Goal: Task Accomplishment & Management: Use online tool/utility

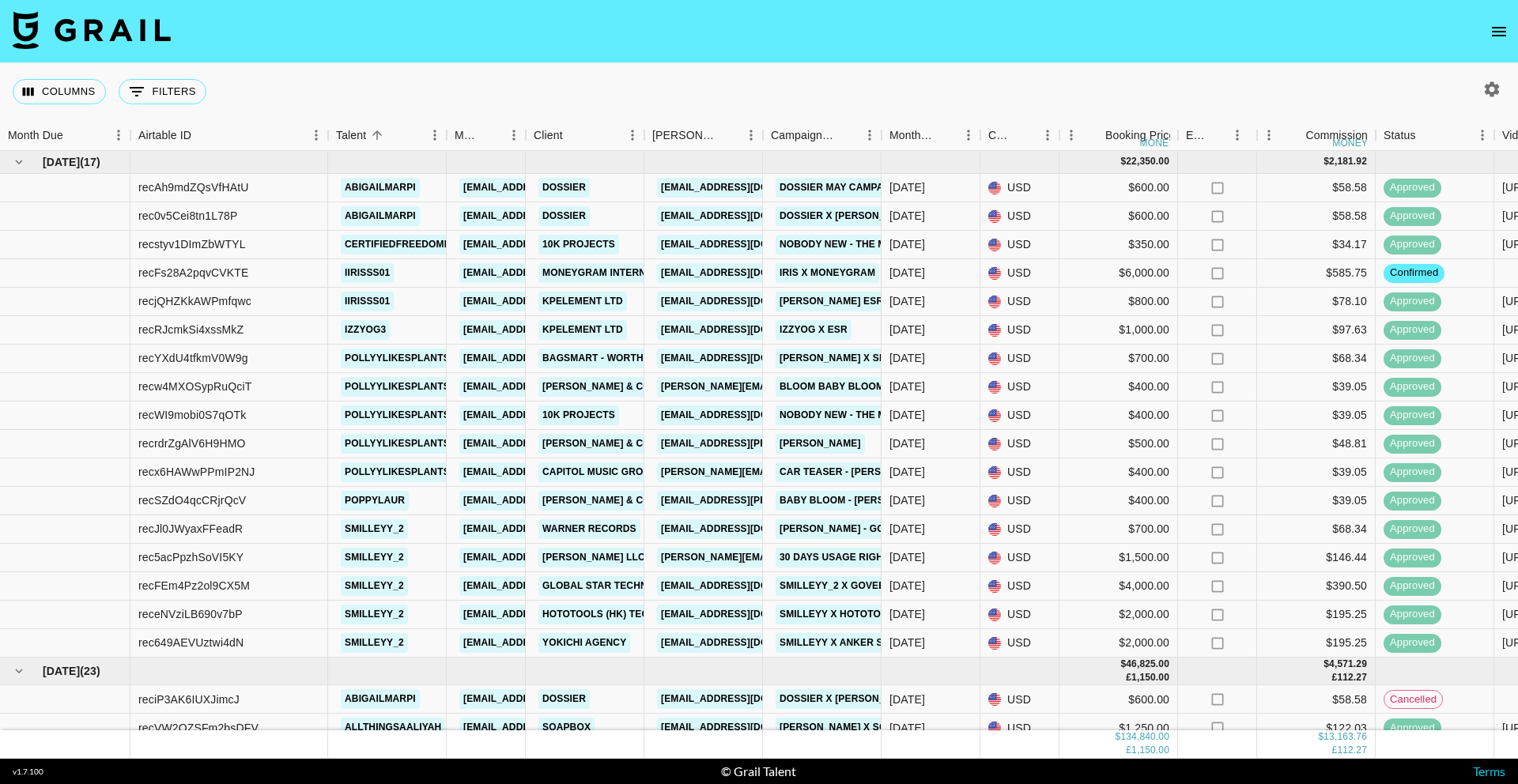
click at [1489, 85] on icon "button" at bounding box center [1492, 88] width 15 height 15
select select "[DATE]"
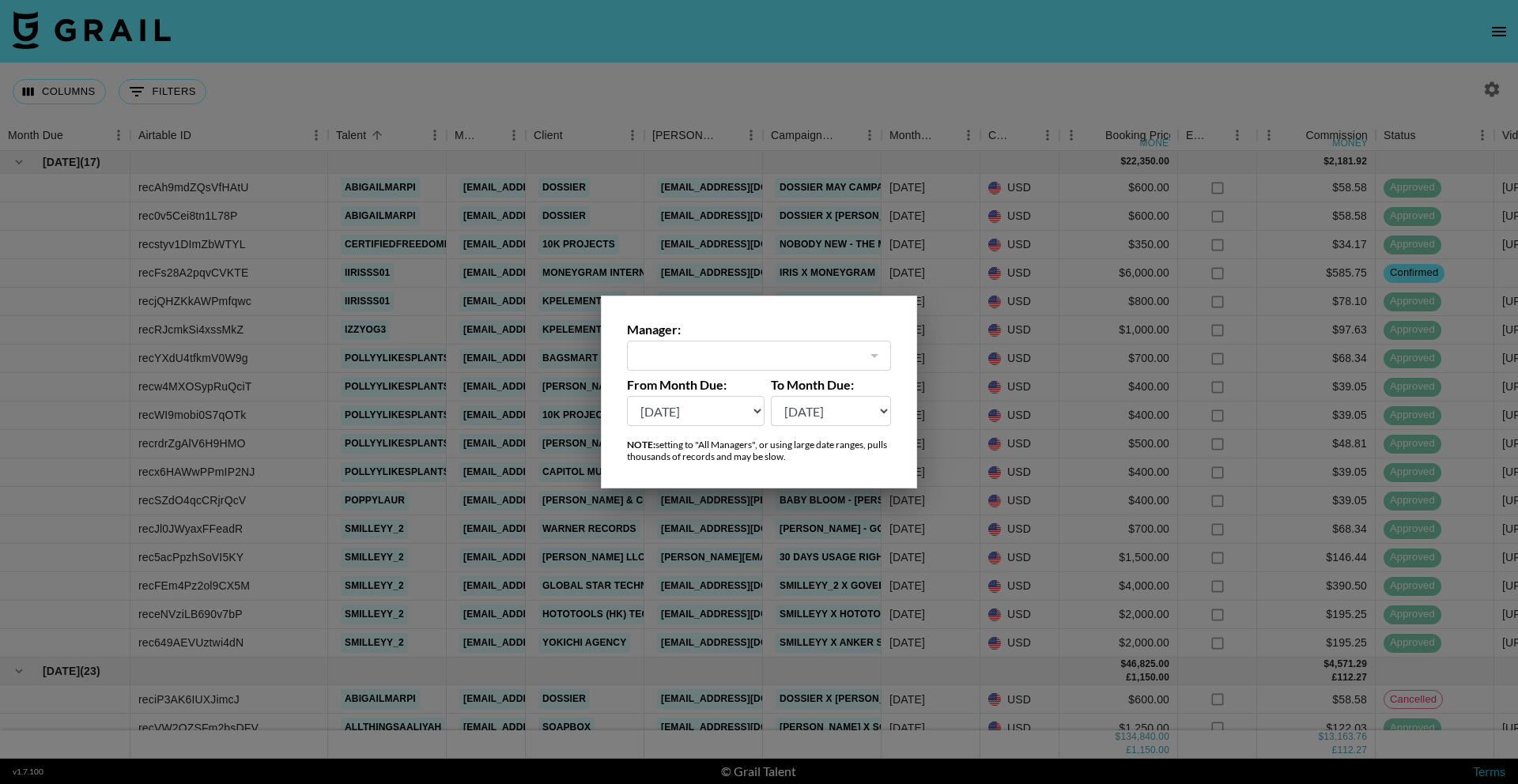
type input "[EMAIL_ADDRESS][DOMAIN_NAME]"
click at [668, 411] on select "[DATE] Aug '[DATE] Jun '[DATE] Apr '[DATE] Feb '[DATE] Dec '[DATE] Oct '[DATE] …" at bounding box center [696, 410] width 138 height 30
select select "[DATE]"
click at [627, 396] on select "[DATE] Aug '[DATE] Jun '[DATE] Apr '[DATE] Feb '[DATE] Dec '[DATE] Oct '[DATE] …" at bounding box center [696, 410] width 138 height 30
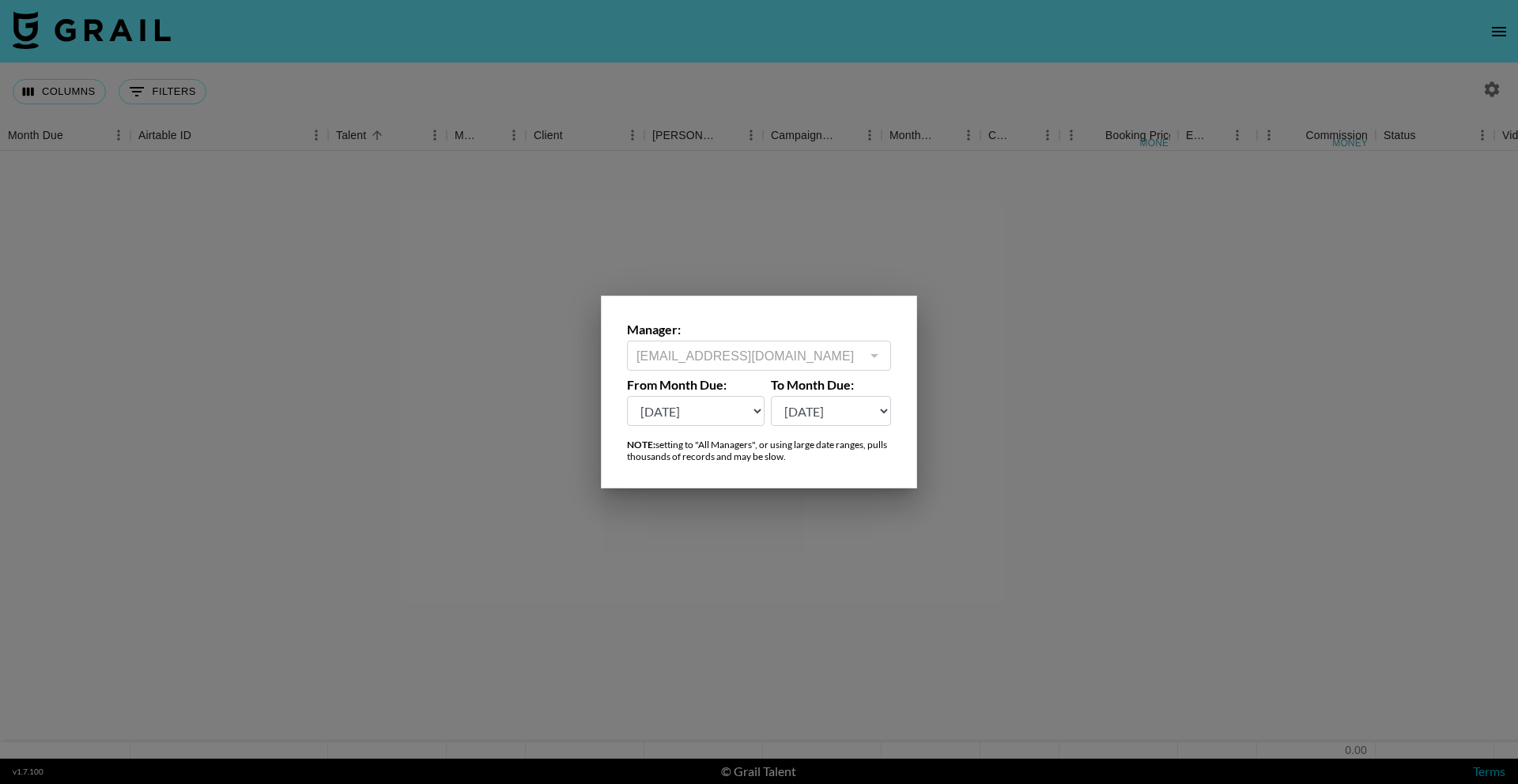
click at [869, 97] on div at bounding box center [759, 392] width 1518 height 784
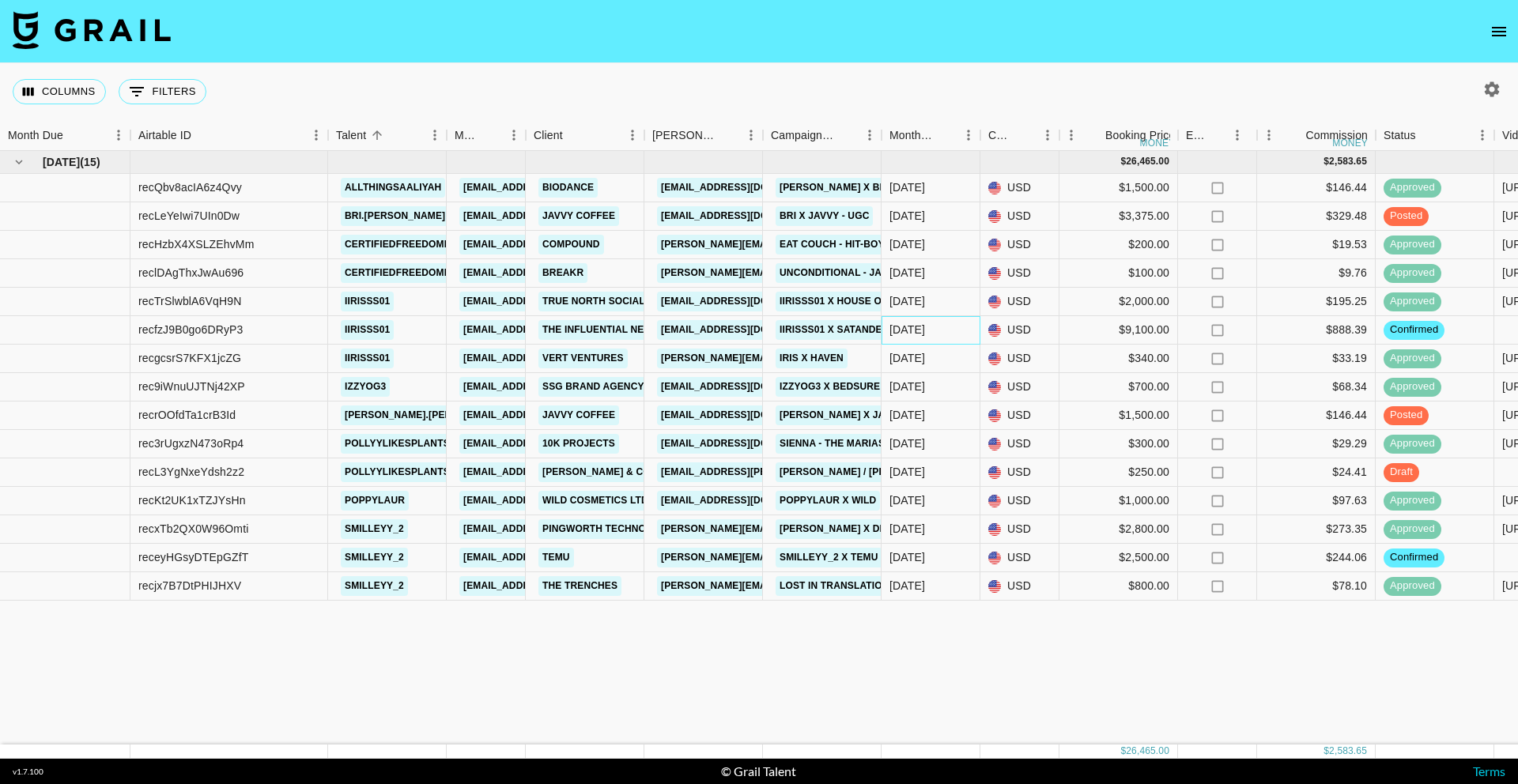
click at [950, 329] on div "[DATE]" at bounding box center [931, 330] width 98 height 28
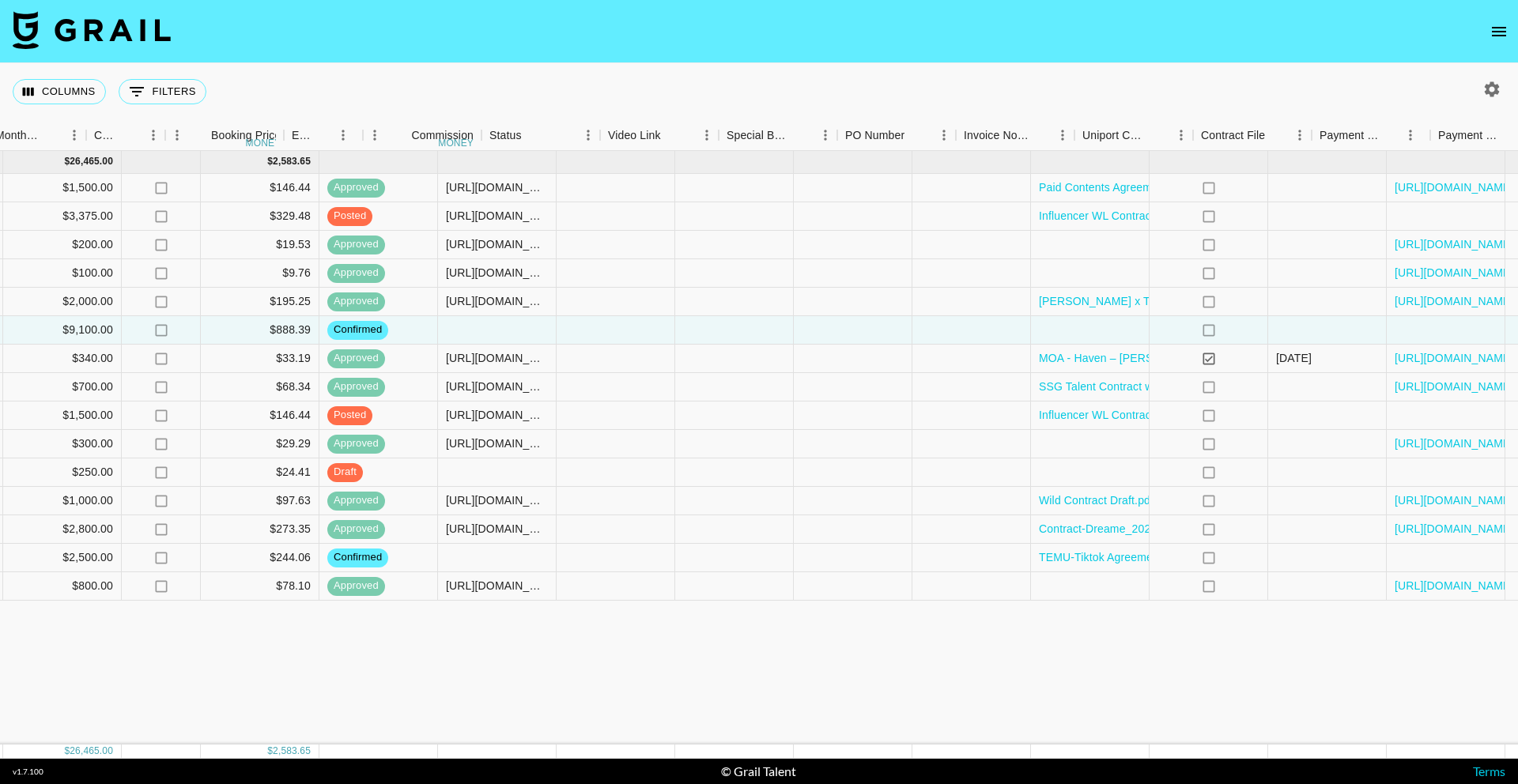
scroll to position [0, 1107]
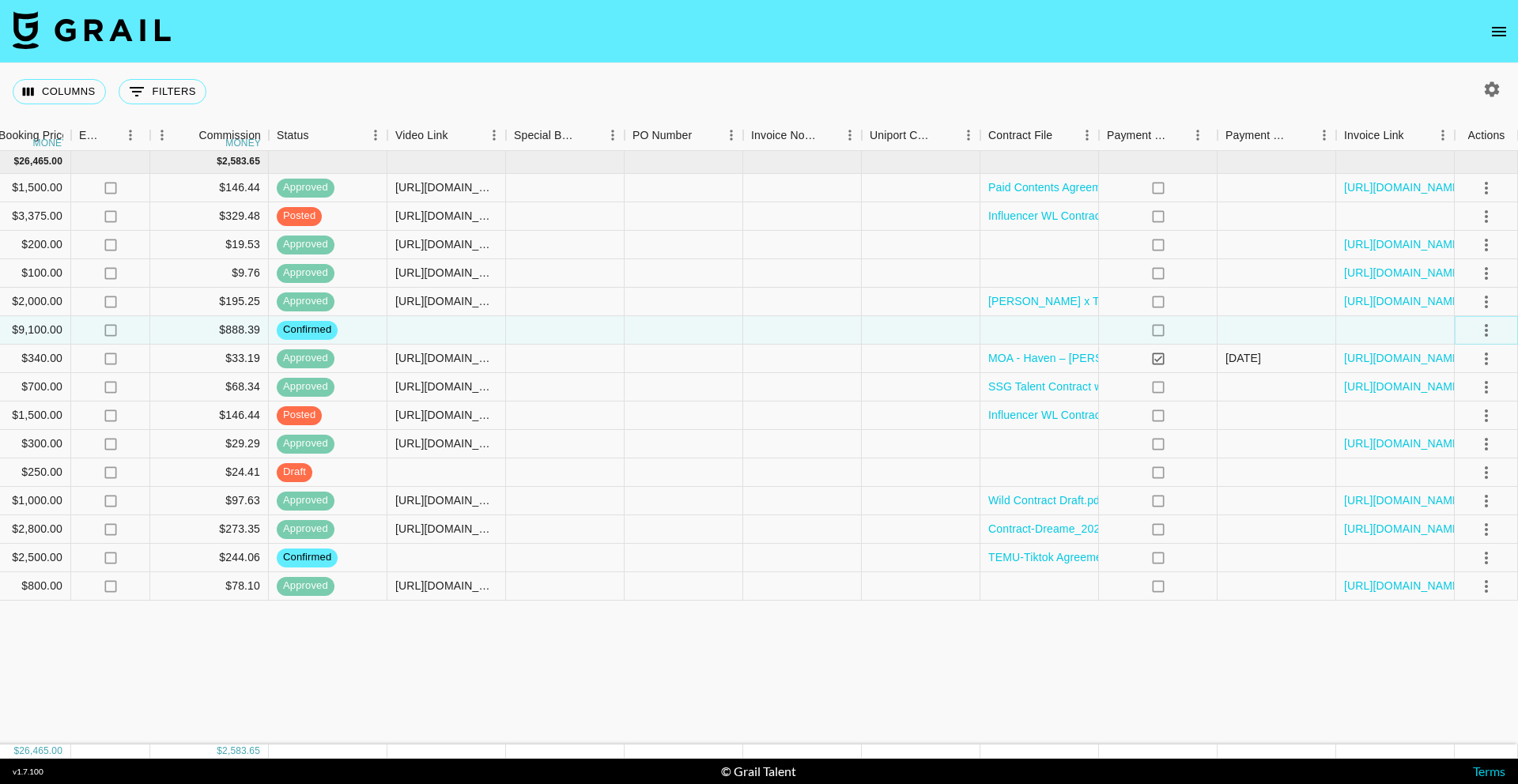
click at [1487, 330] on icon "select merge strategy" at bounding box center [1485, 331] width 3 height 13
click at [1466, 423] on li "Draft Created" at bounding box center [1466, 421] width 103 height 28
